Goal: Information Seeking & Learning: Learn about a topic

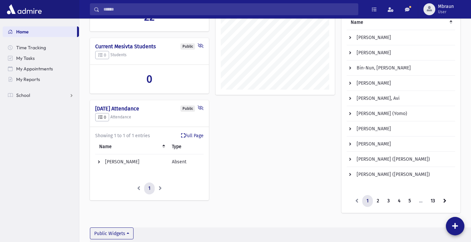
scroll to position [89, 0]
click at [396, 202] on link "4" at bounding box center [398, 200] width 11 height 12
click at [408, 201] on link "5" at bounding box center [409, 200] width 11 height 12
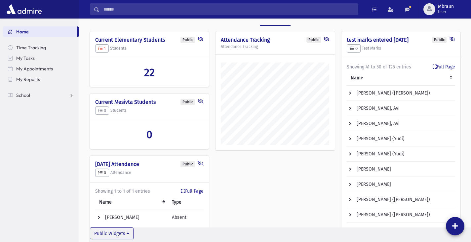
scroll to position [32, 0]
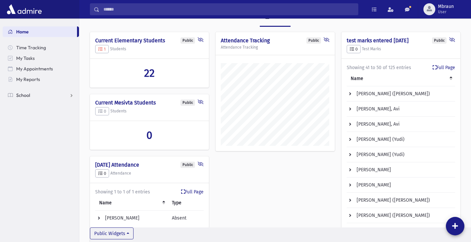
click at [25, 96] on span "School" at bounding box center [23, 95] width 14 height 6
click at [38, 159] on span "Test Marks" at bounding box center [31, 159] width 22 height 6
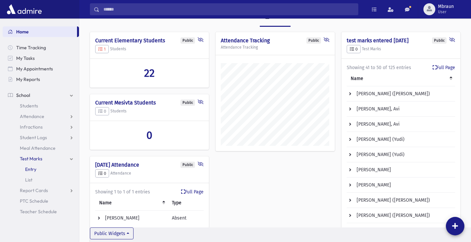
click at [39, 169] on link "Entry" at bounding box center [41, 169] width 76 height 11
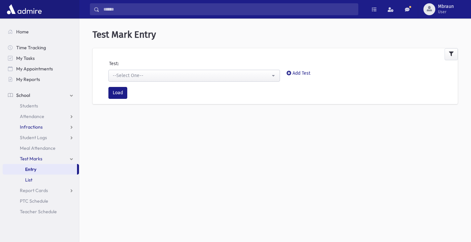
click at [28, 180] on span "List" at bounding box center [28, 180] width 7 height 6
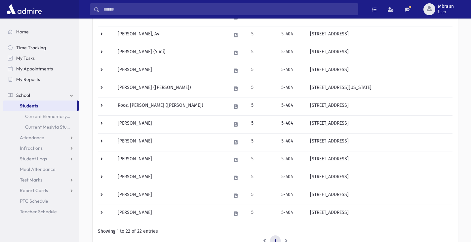
scroll to position [290, 0]
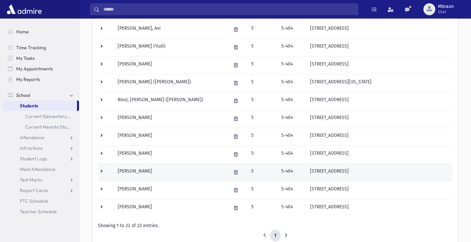
click at [148, 172] on td "Slater, Netanel" at bounding box center [170, 172] width 113 height 18
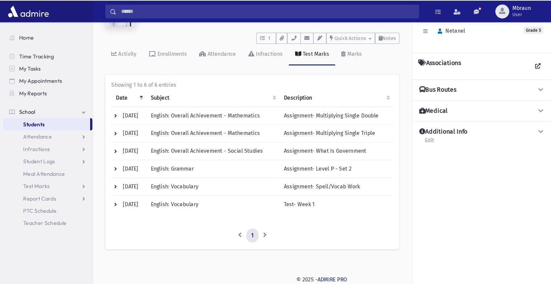
scroll to position [15, 0]
